Goal: Navigation & Orientation: Understand site structure

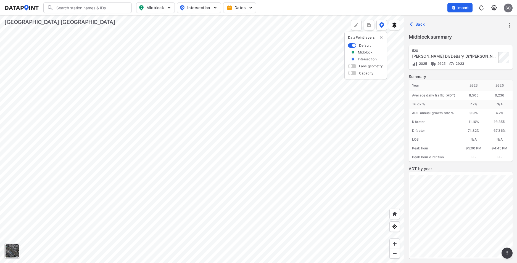
click at [170, 99] on div at bounding box center [202, 139] width 404 height 248
click at [122, 197] on div at bounding box center [202, 139] width 404 height 248
click at [189, 91] on div at bounding box center [202, 139] width 404 height 248
click at [167, 90] on div at bounding box center [202, 139] width 404 height 248
click at [92, 87] on div at bounding box center [202, 139] width 404 height 248
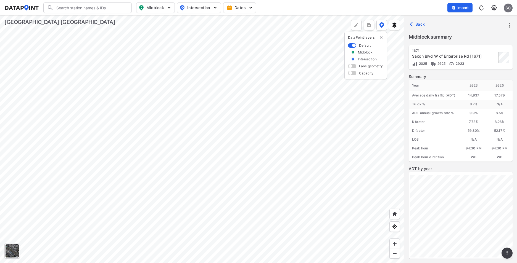
click at [269, 91] on div at bounding box center [202, 139] width 404 height 248
click at [308, 94] on div at bounding box center [202, 139] width 404 height 248
click at [325, 101] on div at bounding box center [202, 139] width 404 height 248
click at [306, 96] on div at bounding box center [202, 139] width 404 height 248
click at [266, 90] on div at bounding box center [202, 139] width 404 height 248
